Goal: Transaction & Acquisition: Purchase product/service

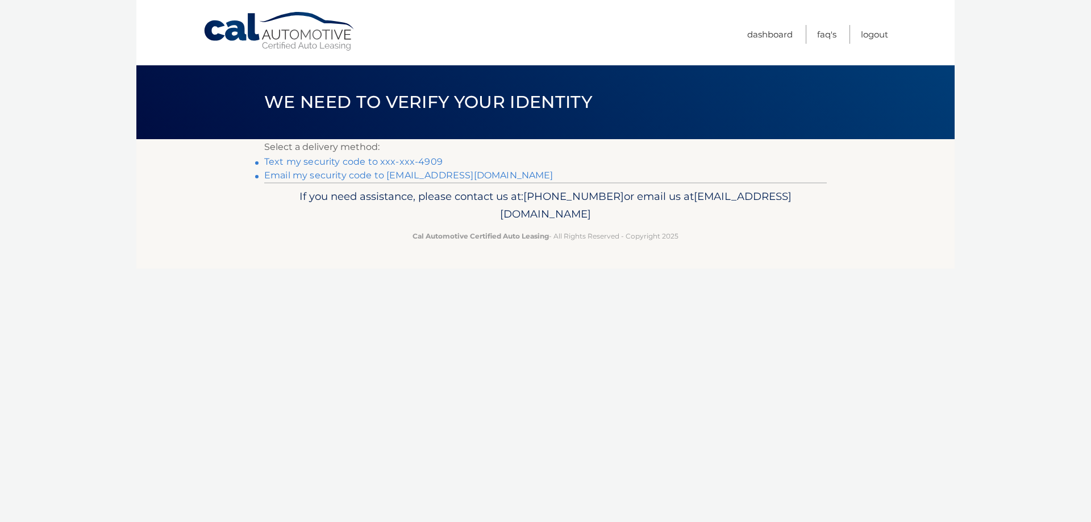
click at [302, 163] on link "Text my security code to xxx-xxx-4909" at bounding box center [353, 161] width 178 height 11
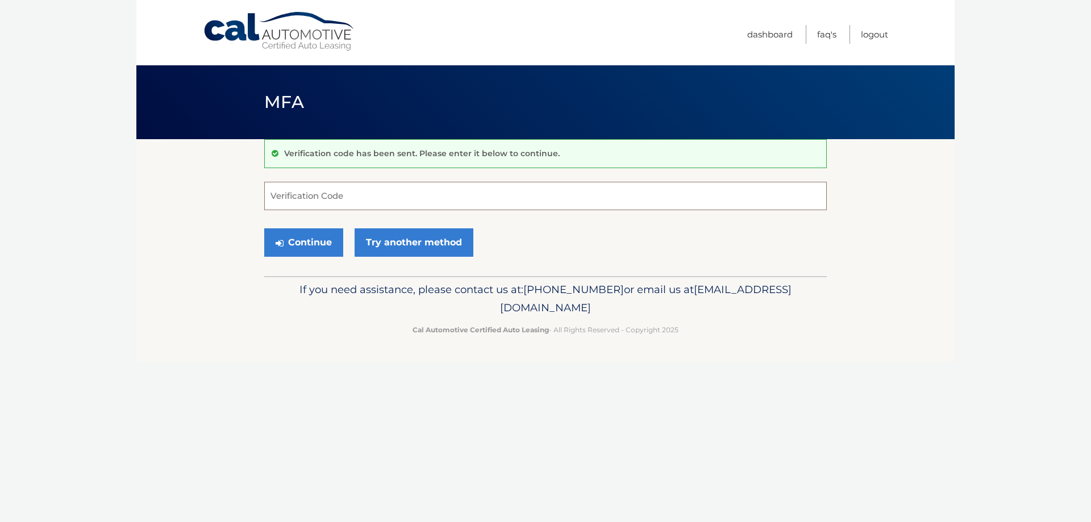
click at [300, 194] on input "Verification Code" at bounding box center [545, 196] width 562 height 28
type input "180835"
click at [305, 250] on button "Continue" at bounding box center [303, 242] width 79 height 28
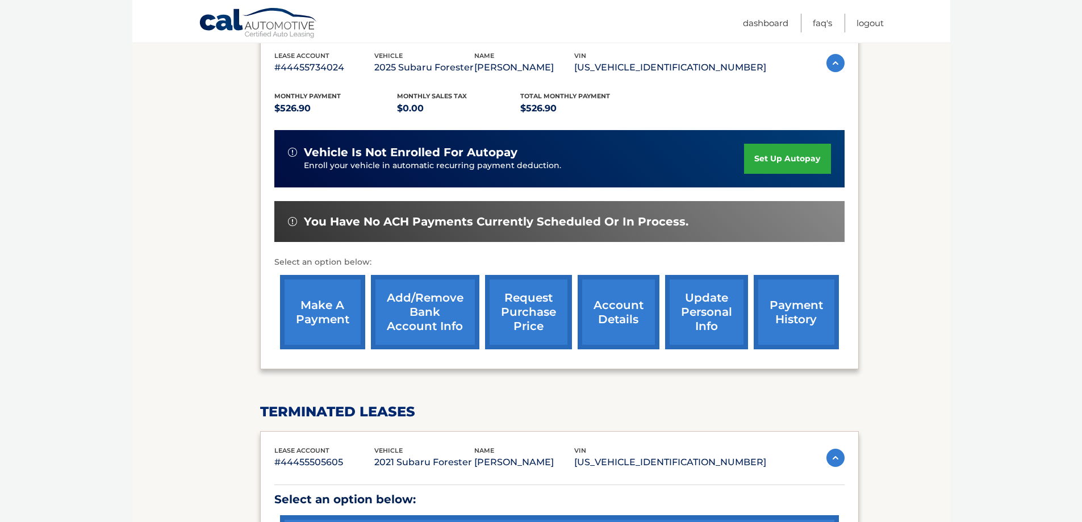
scroll to position [197, 0]
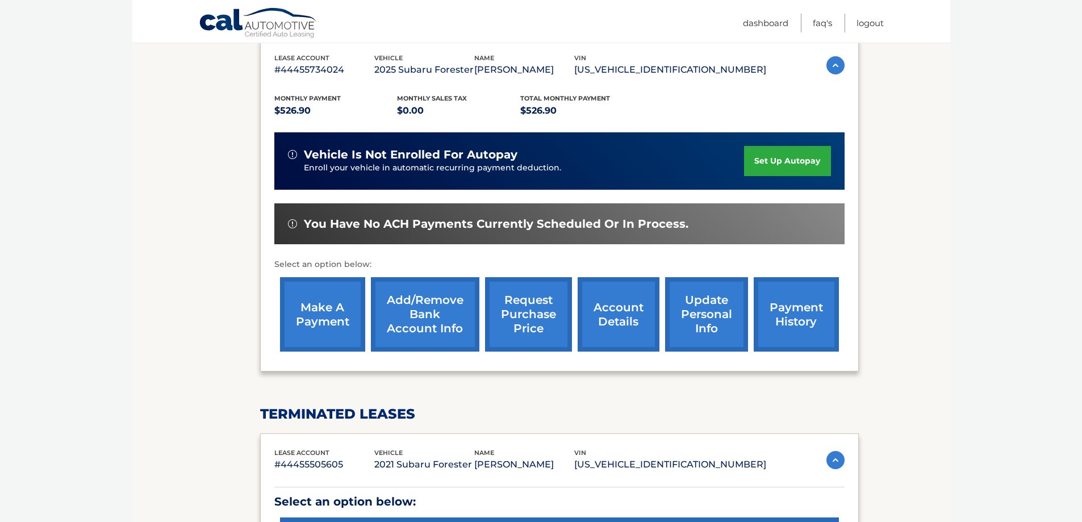
click at [329, 312] on link "make a payment" at bounding box center [322, 314] width 85 height 74
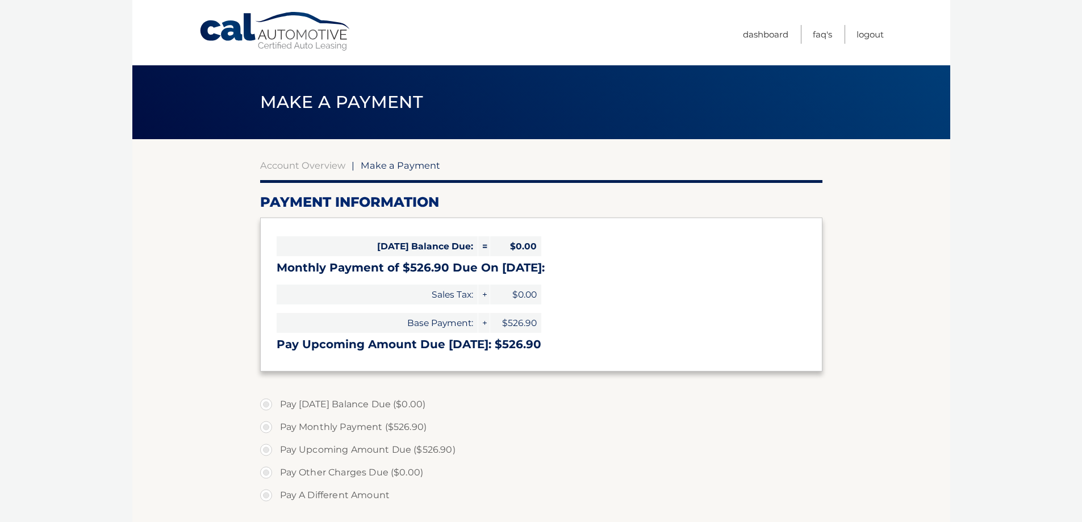
select select "MGFkMmJkMTEtYzMzMC00MTA3LTg3Y2UtZjgzMTJlMjFlZjFj"
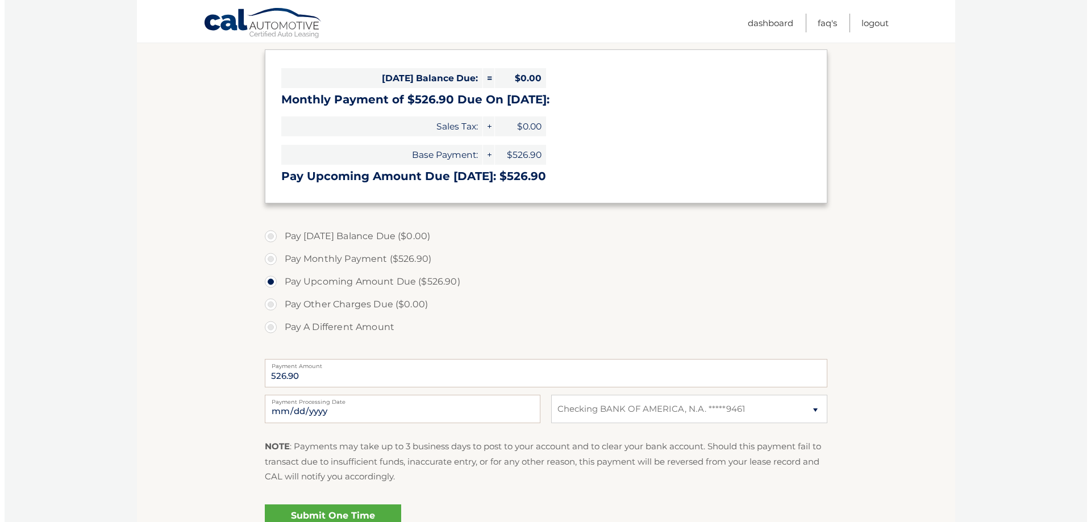
scroll to position [170, 0]
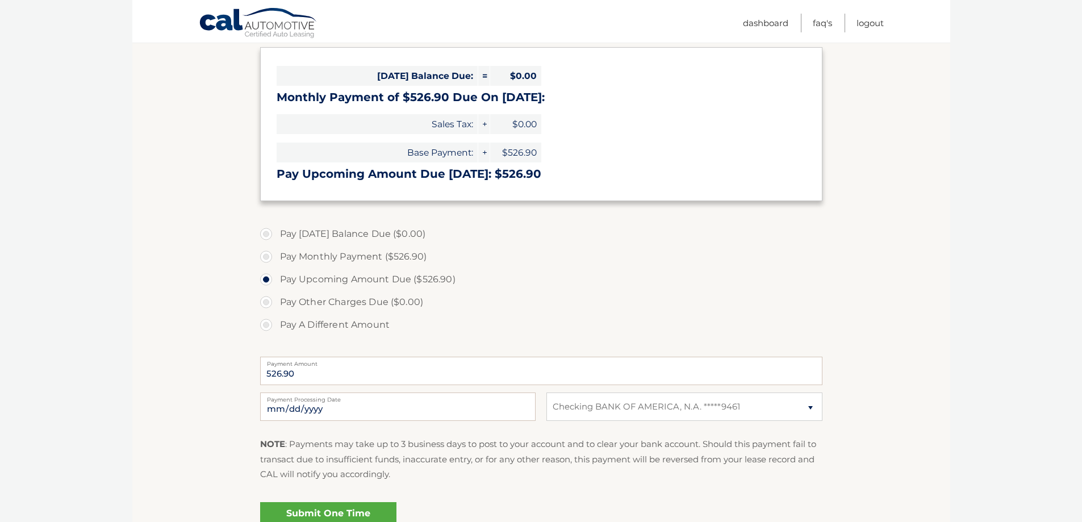
click at [333, 509] on link "Submit One Time Payment" at bounding box center [328, 520] width 136 height 36
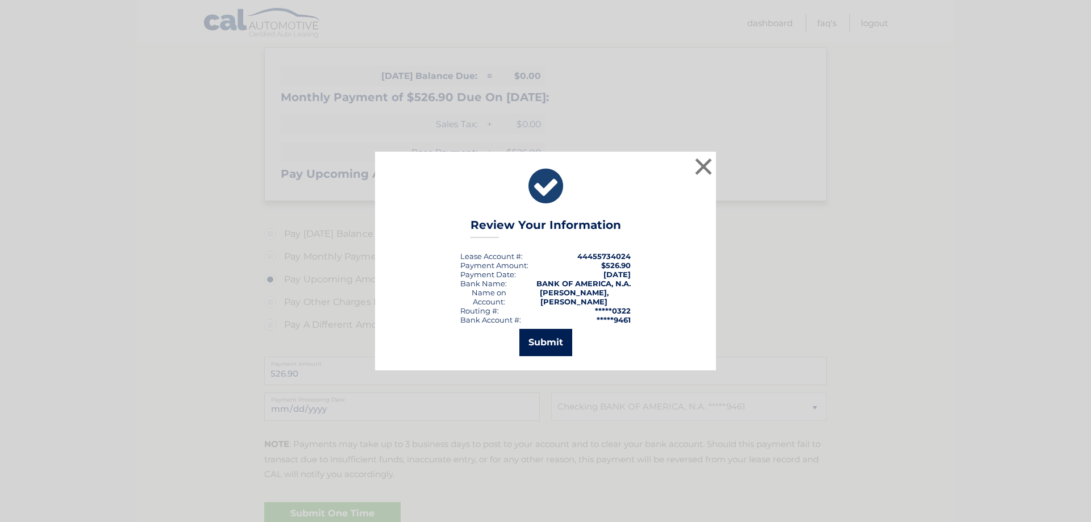
click at [550, 342] on button "Submit" at bounding box center [545, 342] width 53 height 27
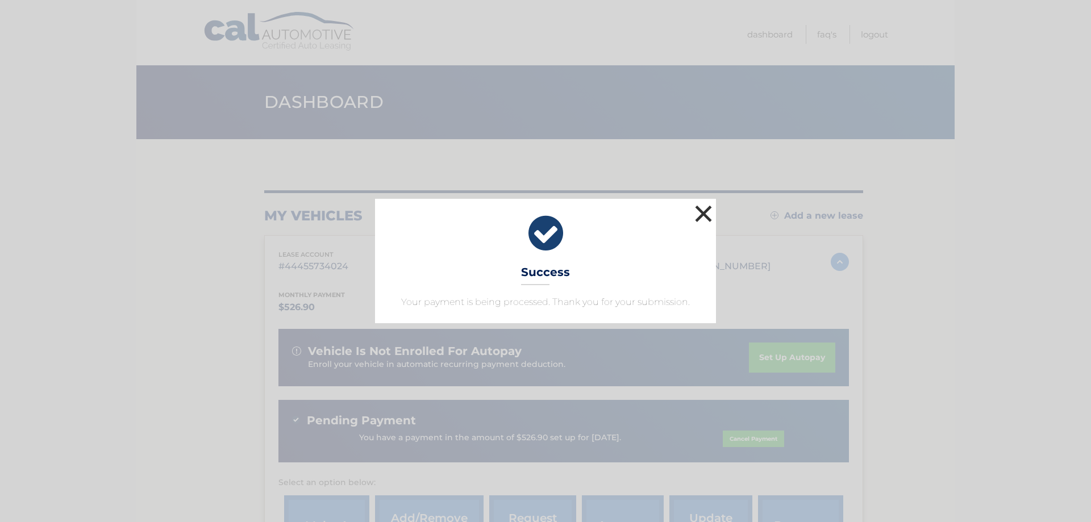
click at [703, 213] on button "×" at bounding box center [703, 213] width 23 height 23
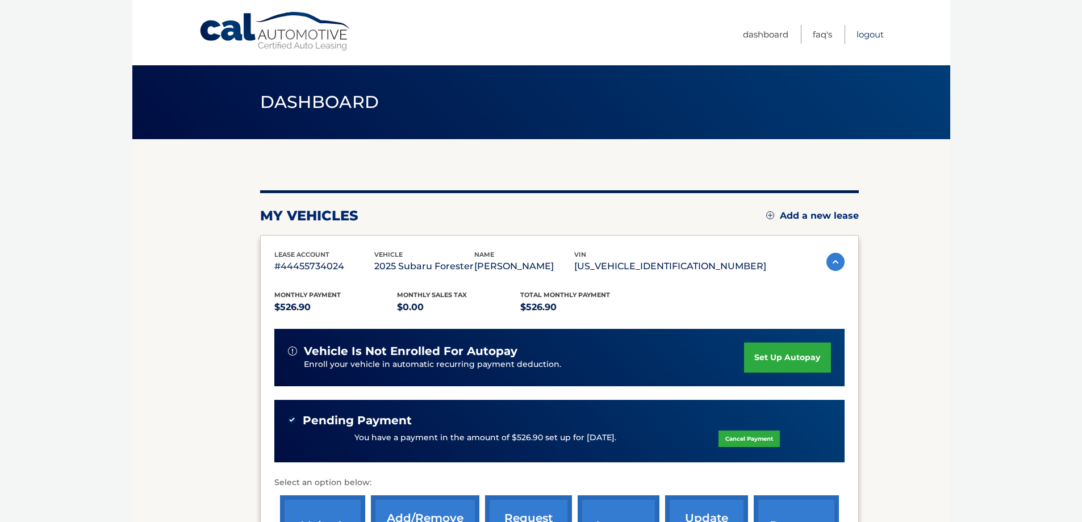
click at [859, 32] on link "Logout" at bounding box center [870, 34] width 27 height 19
